Goal: Find specific page/section

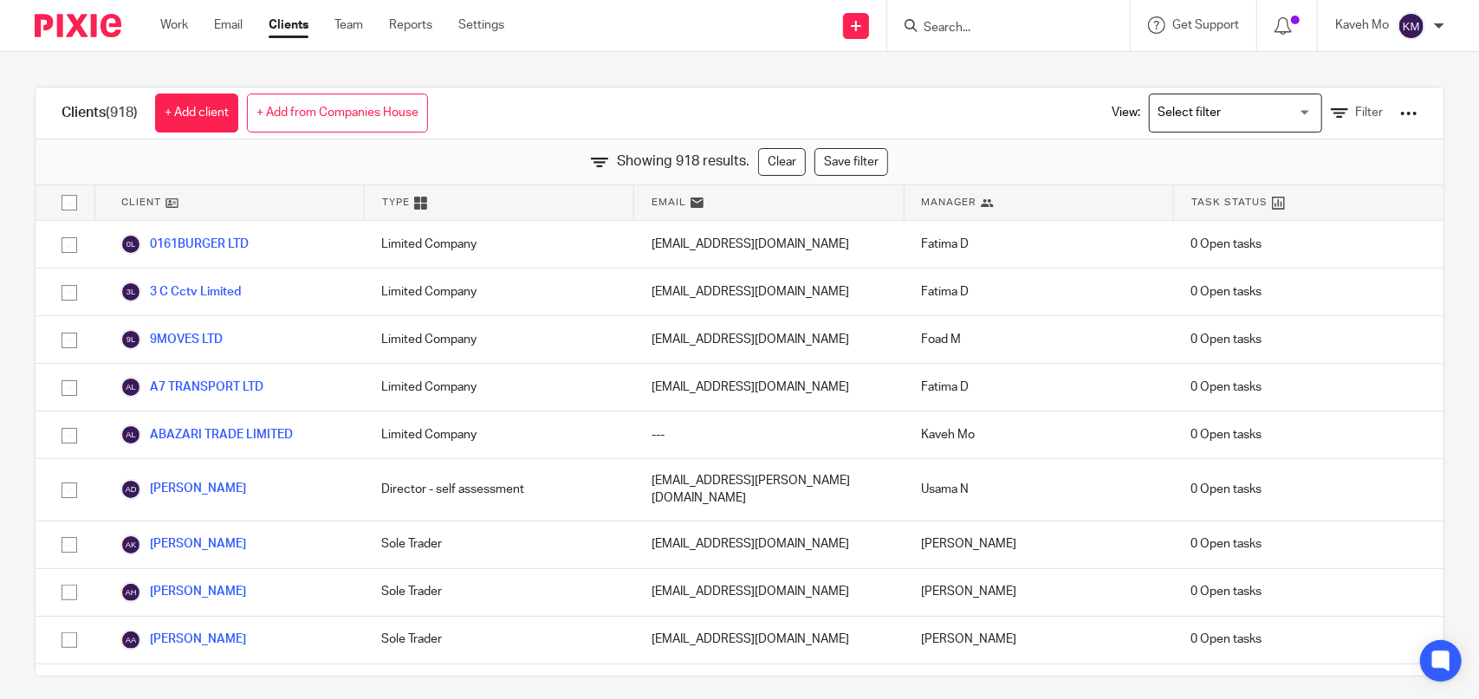
click at [936, 32] on input "Search" at bounding box center [1000, 29] width 156 height 16
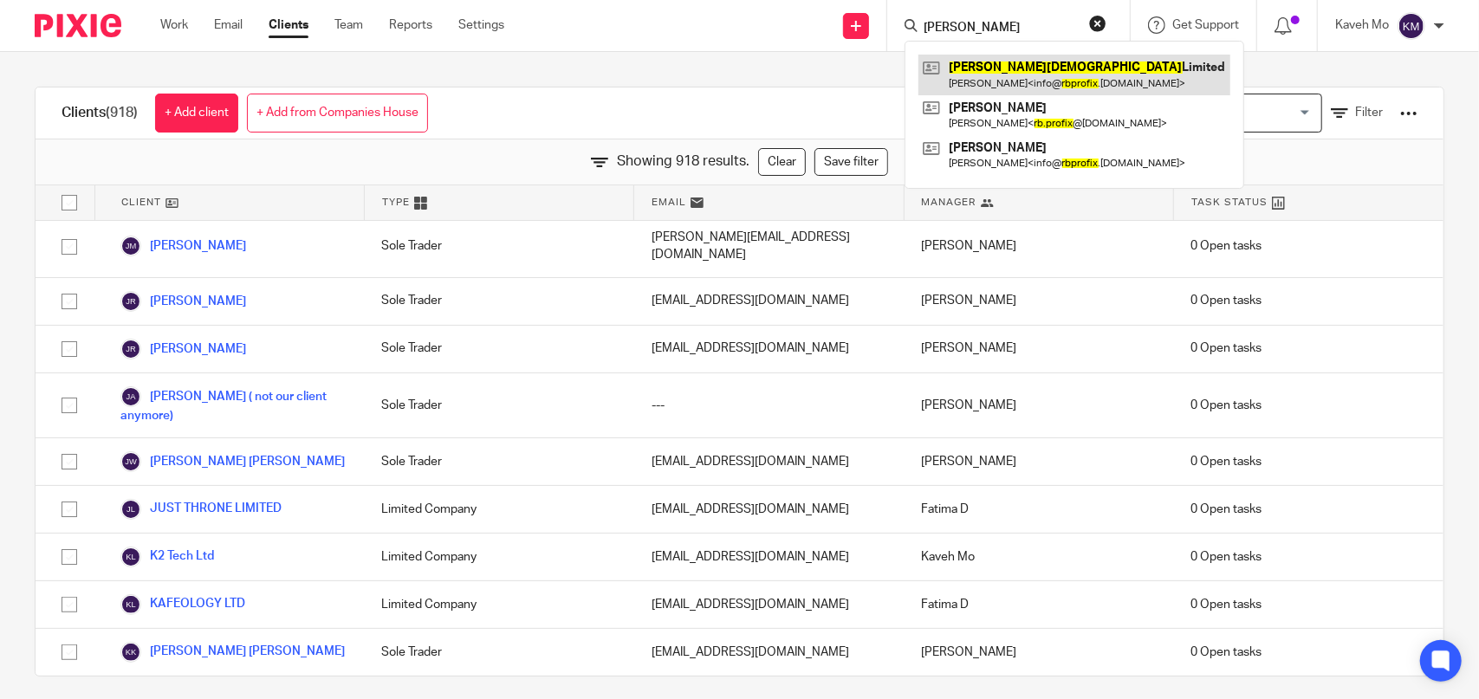
type input "[PERSON_NAME]"
click at [988, 84] on link at bounding box center [1074, 75] width 312 height 40
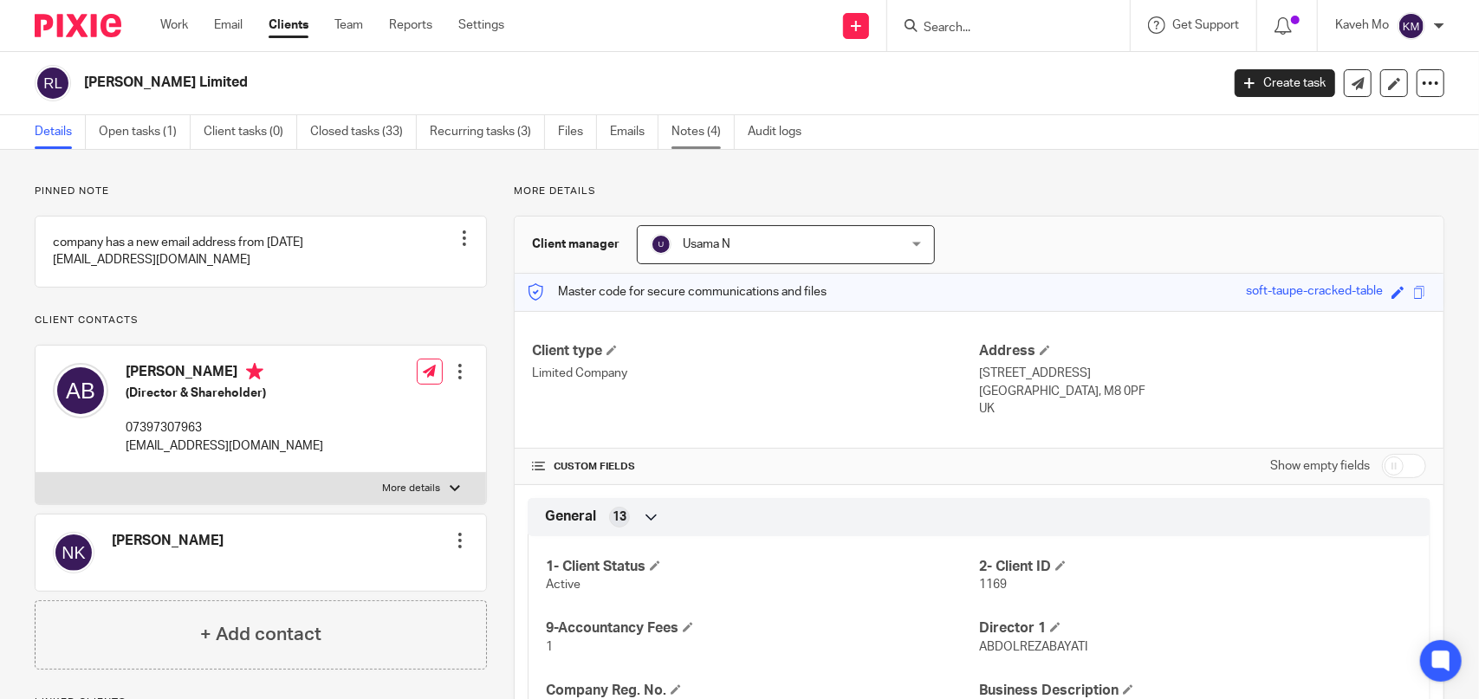
click at [710, 131] on link "Notes (4)" at bounding box center [702, 132] width 63 height 34
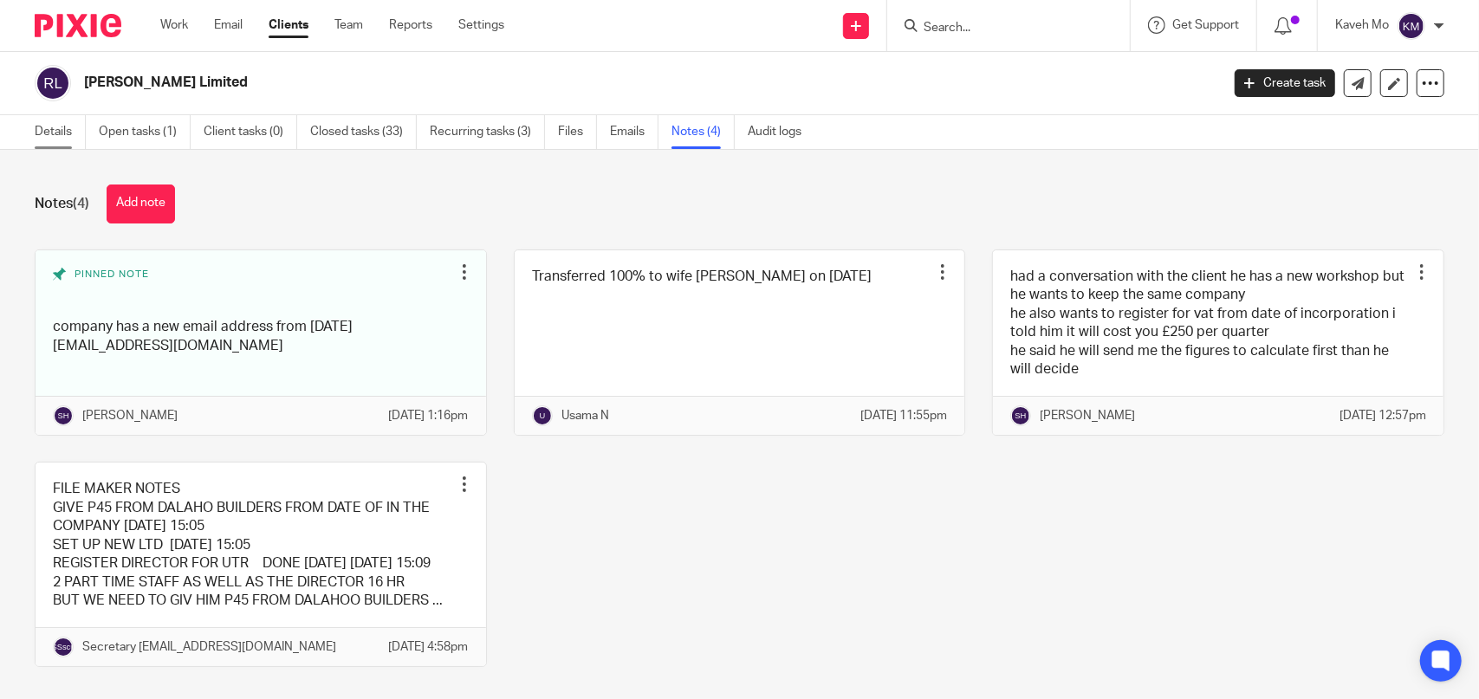
click at [34, 131] on div "Details Open tasks (1) Client tasks (0) Closed tasks (33) Recurring tasks (3) F…" at bounding box center [422, 132] width 845 height 34
click at [49, 132] on link "Details" at bounding box center [60, 132] width 51 height 34
